Goal: Task Accomplishment & Management: Manage account settings

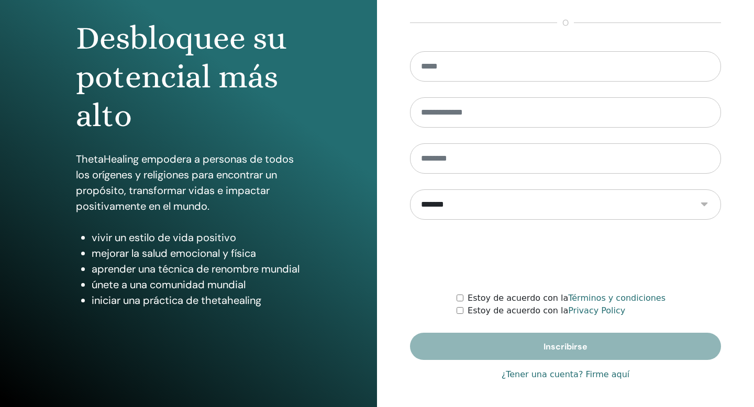
click at [578, 375] on link "¿Tener una cuenta? Firme aquí" at bounding box center [566, 375] width 128 height 13
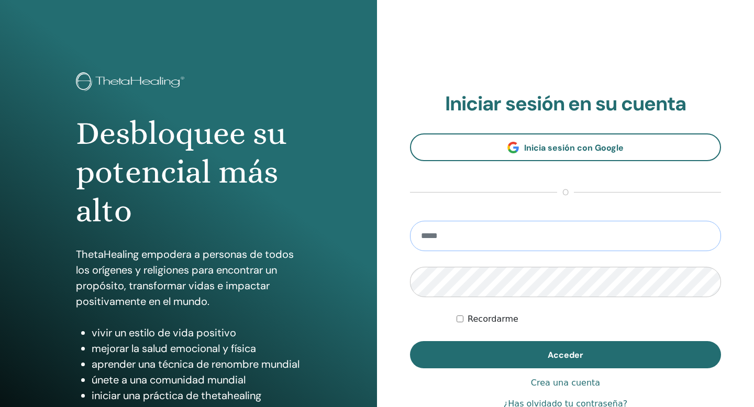
click at [439, 231] on input "email" at bounding box center [565, 236] width 311 height 30
type input "**********"
click at [410, 341] on button "Acceder" at bounding box center [565, 354] width 311 height 27
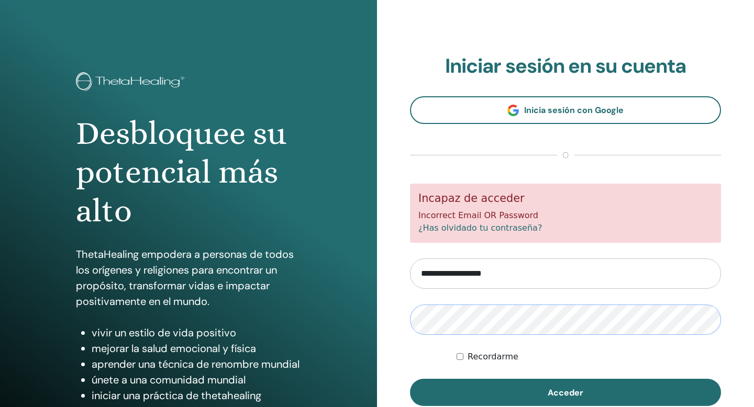
click at [410, 379] on button "Acceder" at bounding box center [565, 392] width 311 height 27
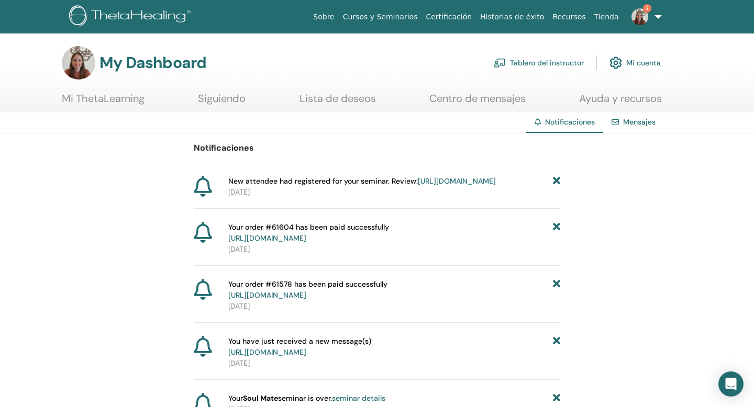
click at [547, 61] on link "Tablero del instructor" at bounding box center [538, 62] width 91 height 23
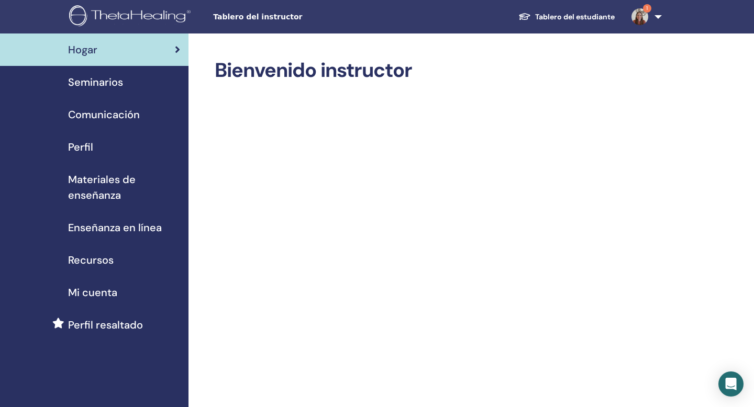
click at [111, 83] on span "Seminarios" at bounding box center [95, 82] width 55 height 16
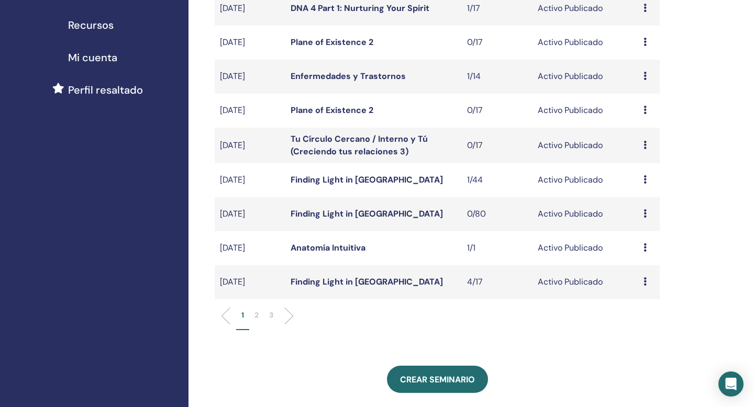
scroll to position [236, 0]
click at [647, 276] on div "Avance Editar asistentes Cancelar" at bounding box center [648, 281] width 11 height 13
click at [643, 317] on link "asistentes" at bounding box center [643, 316] width 40 height 11
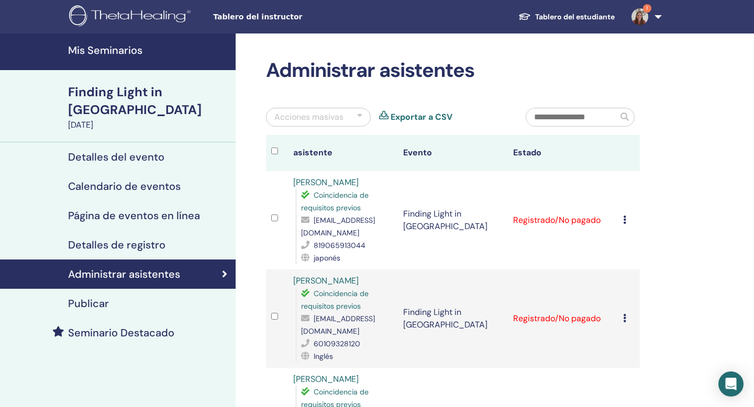
click at [133, 44] on h4 "Mis Seminarios" at bounding box center [148, 50] width 161 height 13
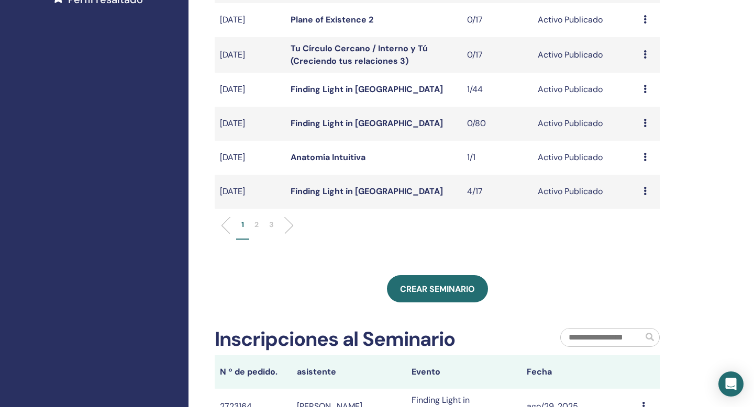
scroll to position [328, 0]
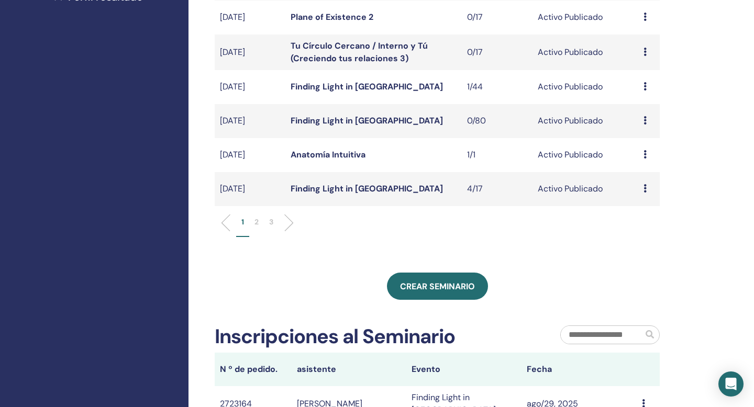
click at [258, 221] on p "2" at bounding box center [256, 222] width 4 height 11
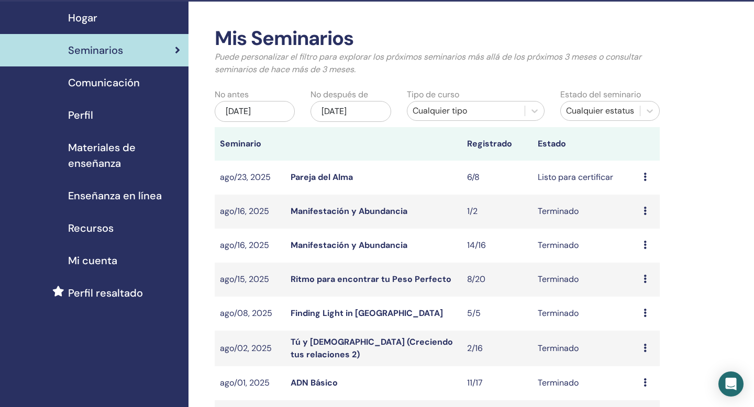
scroll to position [0, 0]
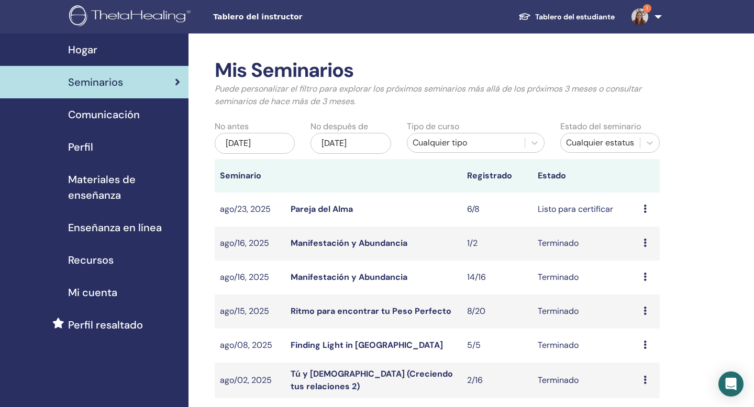
click at [79, 50] on span "Hogar" at bounding box center [82, 50] width 29 height 16
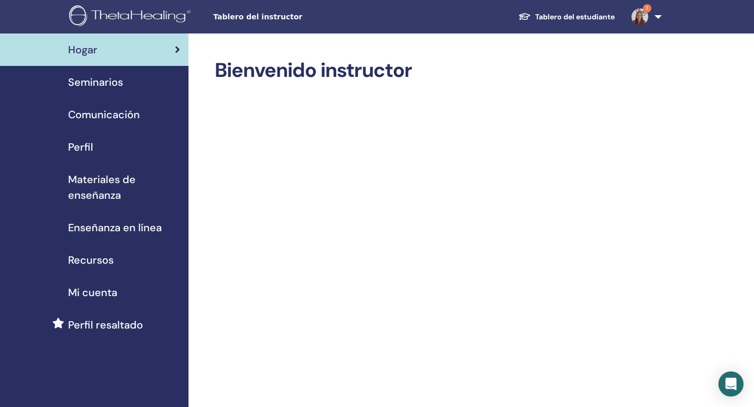
click at [152, 84] on div "Seminarios" at bounding box center [94, 82] width 172 height 16
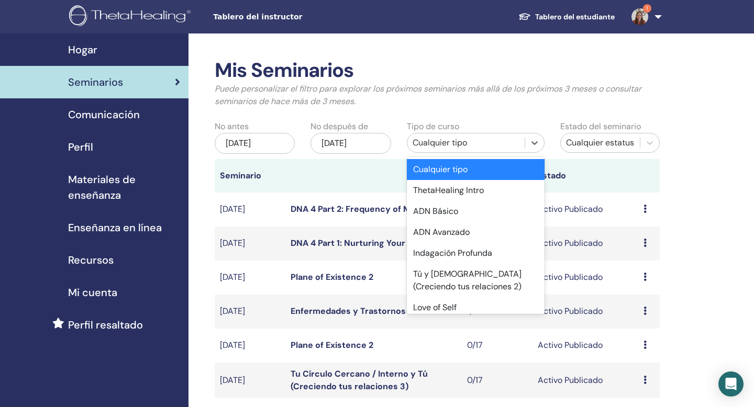
click at [437, 145] on div "Cualquier tipo" at bounding box center [466, 143] width 107 height 13
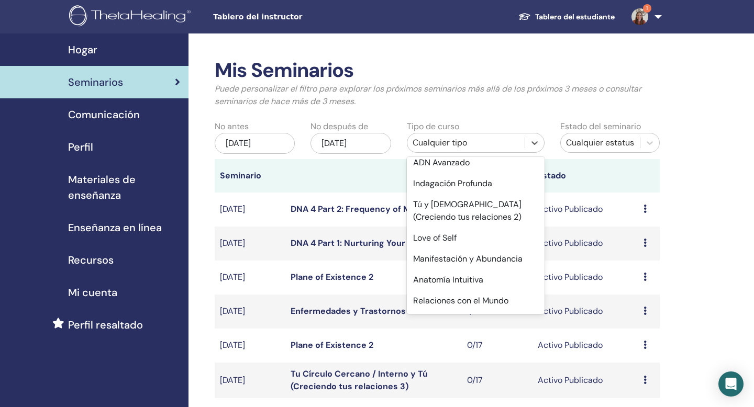
scroll to position [80, 0]
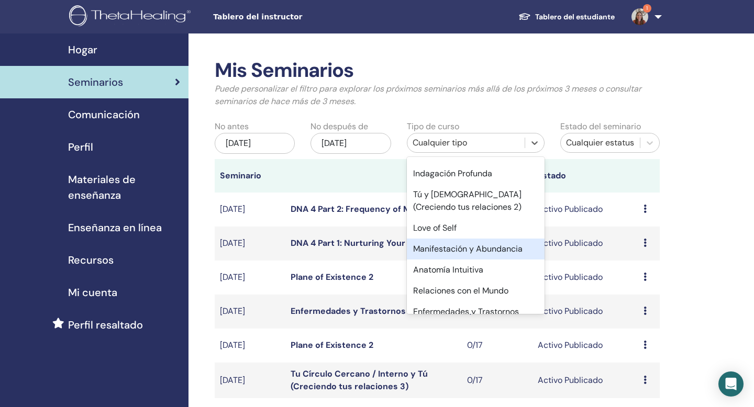
click at [458, 251] on div "Manifestación y Abundancia" at bounding box center [476, 249] width 138 height 21
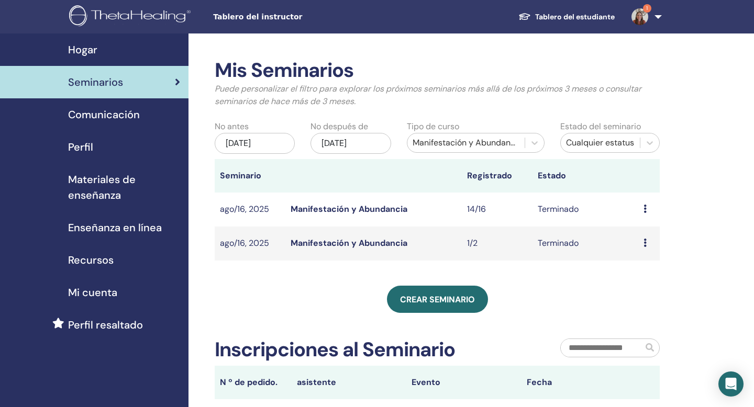
click at [646, 210] on icon at bounding box center [644, 209] width 3 height 8
click at [643, 235] on link "asistentes" at bounding box center [641, 234] width 40 height 11
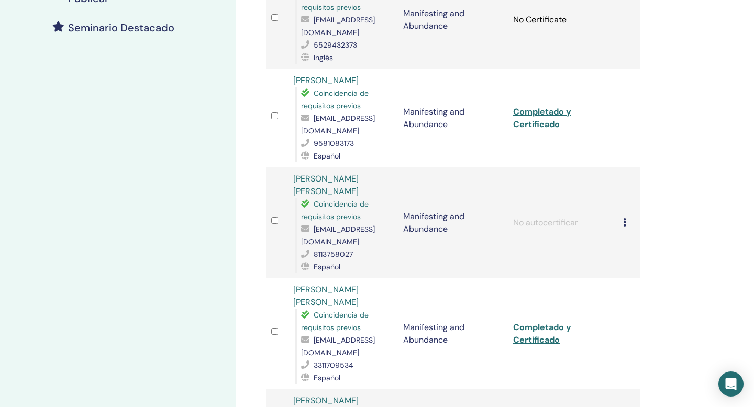
scroll to position [306, 0]
click at [626, 218] on icon at bounding box center [624, 222] width 3 height 8
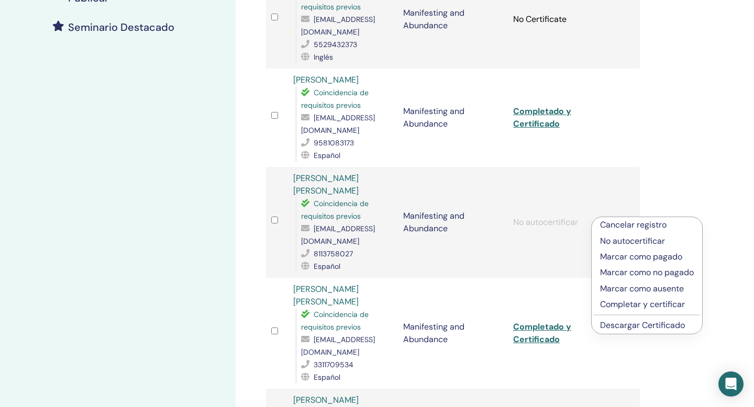
click at [637, 305] on p "Completar y certificar" at bounding box center [647, 304] width 94 height 13
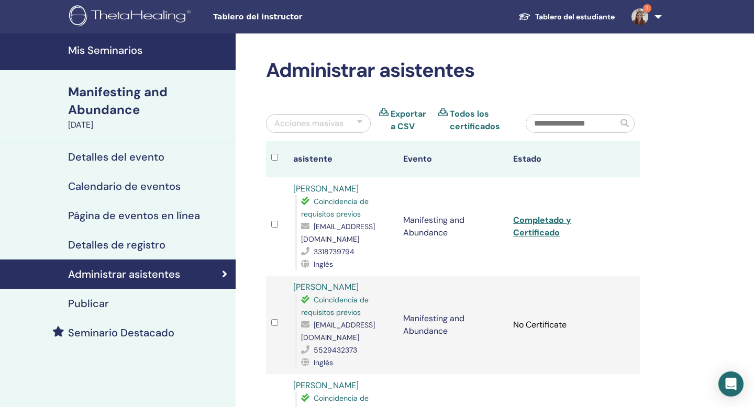
click at [123, 58] on link "Mis Seminarios" at bounding box center [118, 52] width 236 height 37
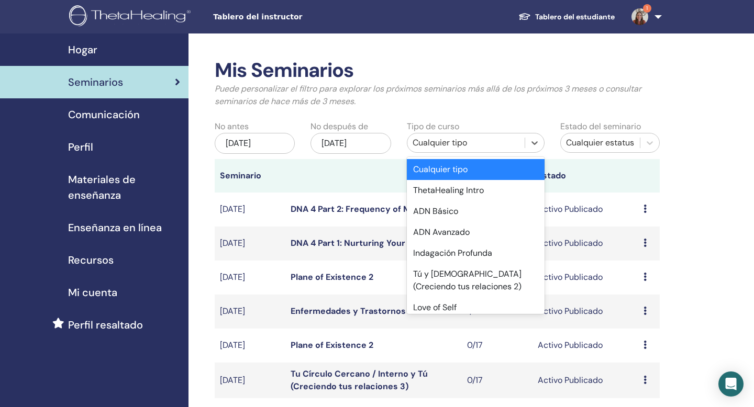
click at [437, 140] on div "Cualquier tipo" at bounding box center [466, 143] width 107 height 13
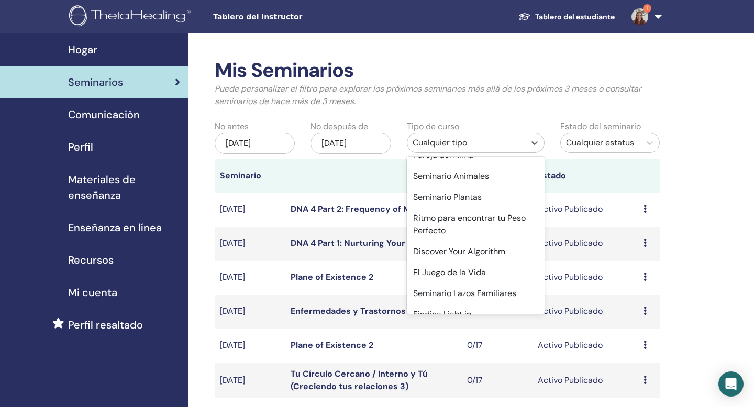
scroll to position [513, 0]
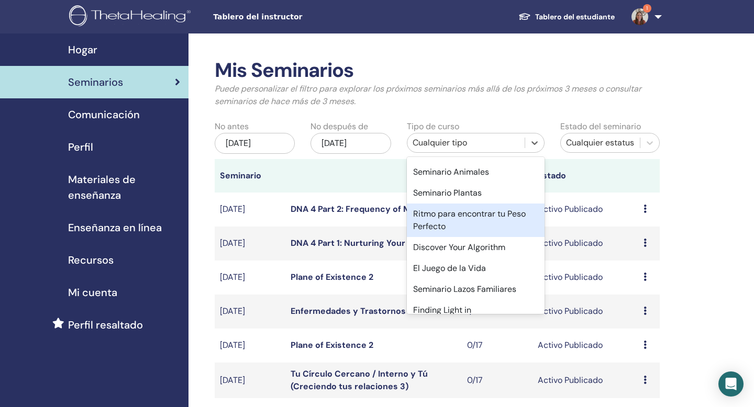
click at [457, 216] on div "Ritmo para encontrar tu Peso Perfecto" at bounding box center [476, 221] width 138 height 34
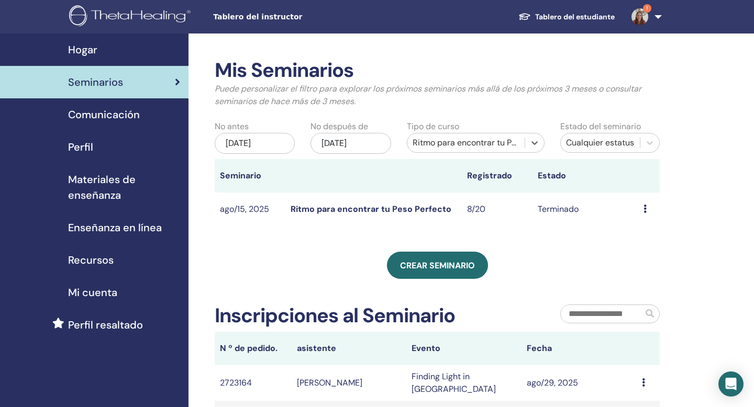
click at [643, 210] on icon at bounding box center [644, 209] width 3 height 8
click at [641, 238] on link "asistentes" at bounding box center [639, 234] width 40 height 11
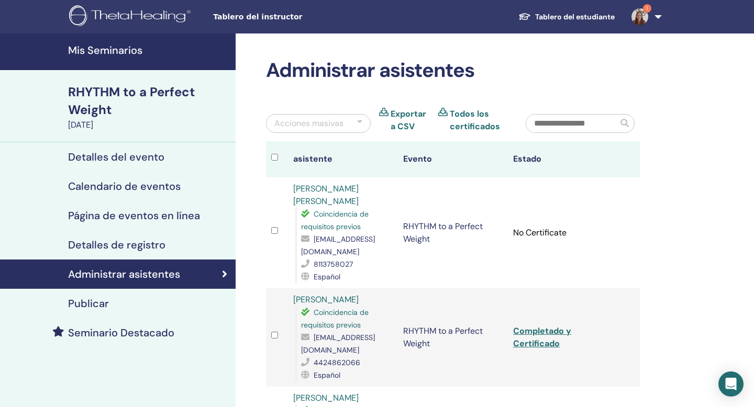
click at [84, 50] on h4 "Mis Seminarios" at bounding box center [148, 50] width 161 height 13
